Goal: Find specific page/section: Find specific page/section

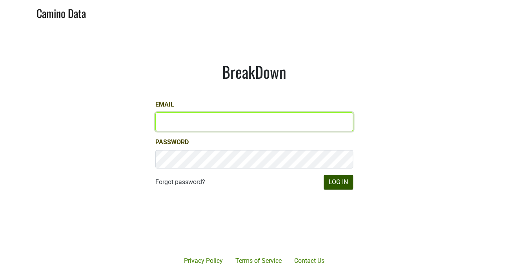
type input "[PERSON_NAME][EMAIL_ADDRESS][DOMAIN_NAME]"
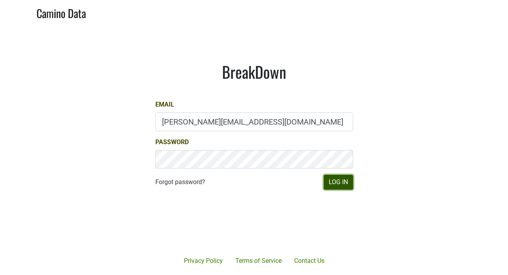
click at [341, 185] on button "Log In" at bounding box center [338, 182] width 29 height 15
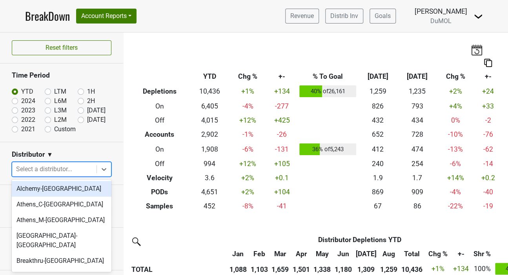
click at [100, 166] on icon at bounding box center [104, 169] width 8 height 8
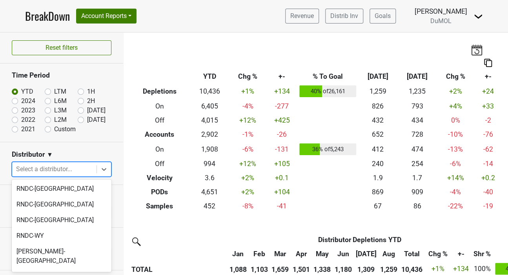
scroll to position [773, 0]
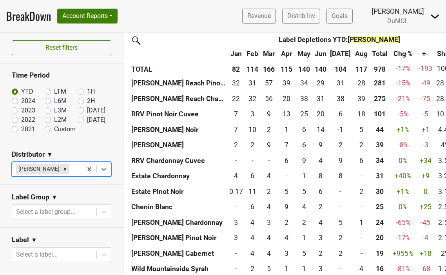
scroll to position [386, 0]
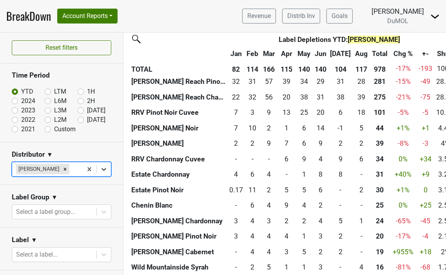
click at [102, 168] on icon at bounding box center [104, 169] width 8 height 8
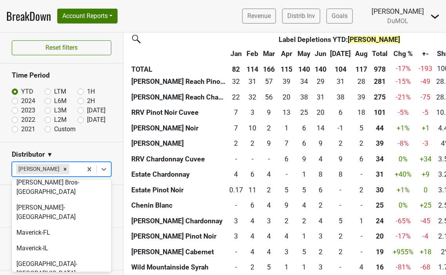
scroll to position [372, 0]
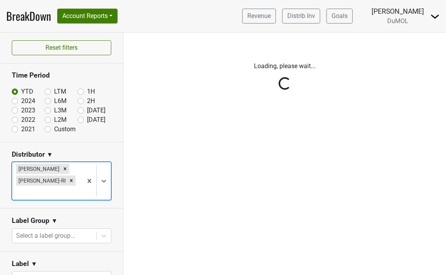
scroll to position [0, 0]
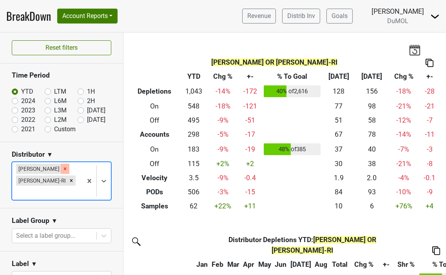
click at [62, 166] on icon "Remove Wilson Daniels" at bounding box center [64, 168] width 5 height 5
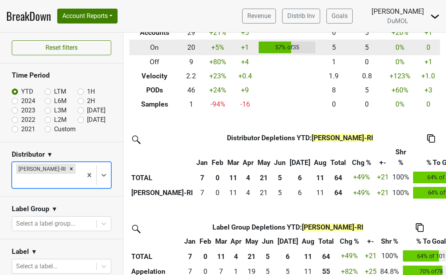
scroll to position [104, 0]
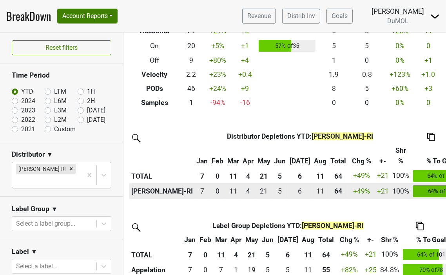
click at [147, 192] on th "MS Walker-RI" at bounding box center [161, 192] width 65 height 16
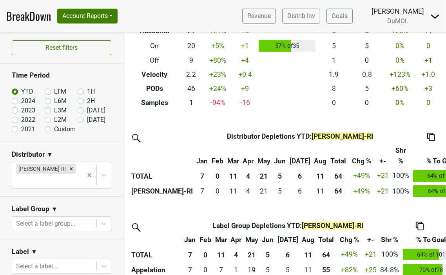
scroll to position [0, 0]
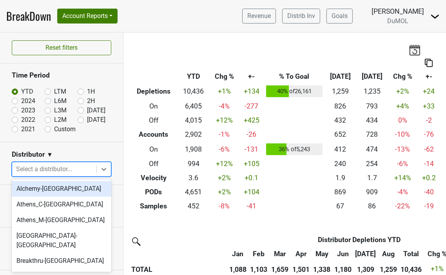
click at [99, 167] on div at bounding box center [104, 169] width 14 height 14
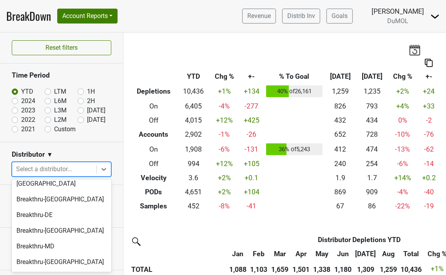
scroll to position [63, 0]
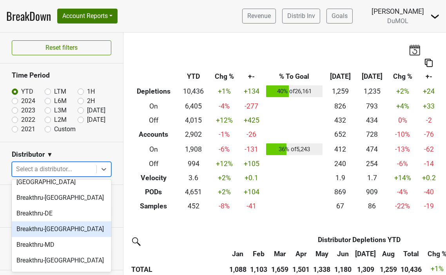
click at [30, 222] on div "Breakthru-[GEOGRAPHIC_DATA]" at bounding box center [62, 230] width 100 height 16
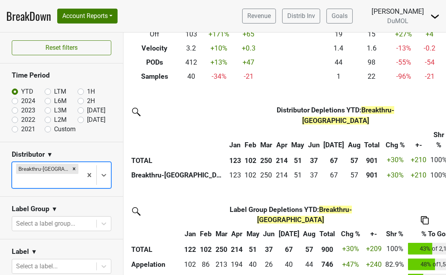
scroll to position [129, 0]
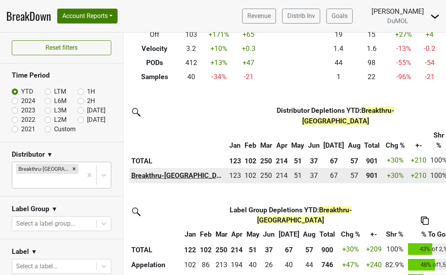
click at [151, 168] on th "Breakthru-[GEOGRAPHIC_DATA]" at bounding box center [178, 176] width 98 height 16
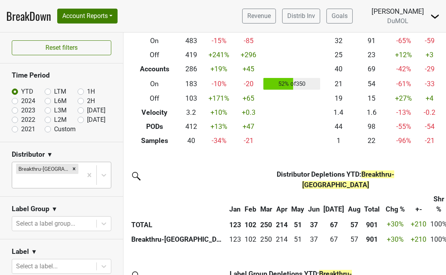
scroll to position [0, 0]
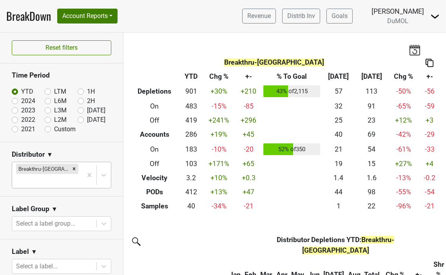
click at [431, 64] on img at bounding box center [430, 63] width 8 height 8
click at [419, 37] on div "Copy as Image" at bounding box center [421, 37] width 39 height 11
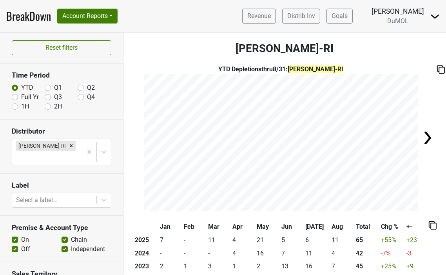
click at [21, 97] on label "Full Yr" at bounding box center [30, 97] width 18 height 9
click at [16, 97] on input "Full Yr" at bounding box center [15, 97] width 6 height 8
radio input "true"
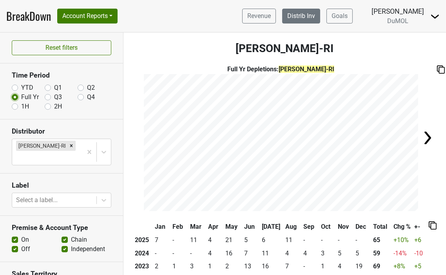
scroll to position [0, 0]
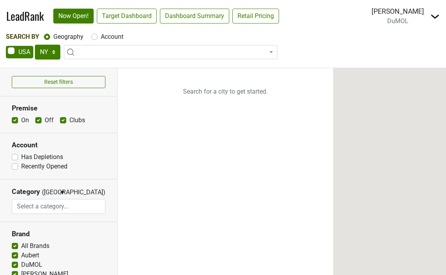
select select "NY"
select select
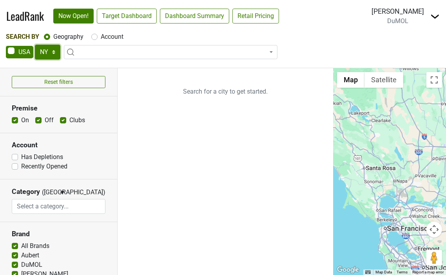
click at [46, 51] on select "AK AL AR AZ CA CO CT DC DE FL GA HI IA ID IL IN KS KY LA MA MD ME MI MN MO MS M…" at bounding box center [47, 52] width 25 height 15
select select "ME"
click at [35, 45] on select "AK AL AR AZ CA CO CT DC DE FL GA HI IA ID IL IN KS KY LA MA MD ME MI MN MO MS M…" at bounding box center [47, 52] width 25 height 15
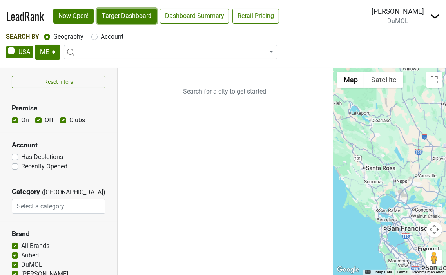
click at [114, 20] on link "Target Dashboard" at bounding box center [127, 16] width 60 height 15
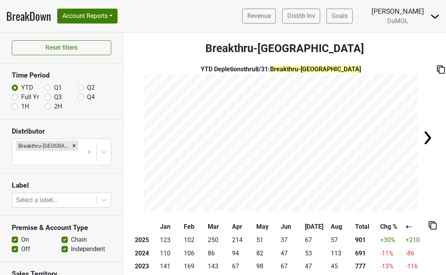
click at [21, 95] on label "Full Yr" at bounding box center [30, 97] width 18 height 9
click at [15, 95] on input "Full Yr" at bounding box center [15, 97] width 6 height 8
radio input "true"
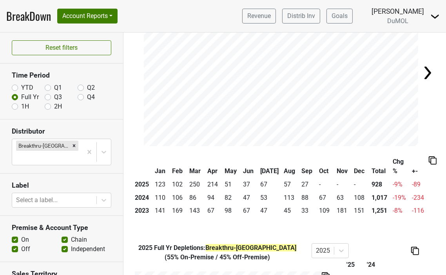
scroll to position [67, 0]
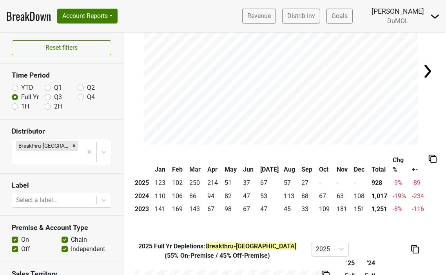
click at [432, 162] on img at bounding box center [433, 159] width 8 height 8
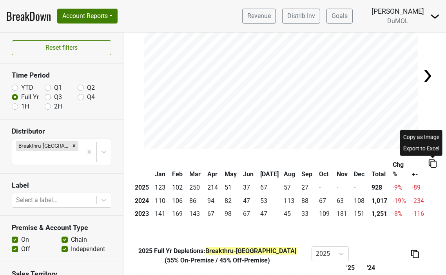
scroll to position [62, 0]
click at [427, 138] on div "Copy as Image" at bounding box center [421, 136] width 39 height 11
